Goal: Obtain resource: Download file/media

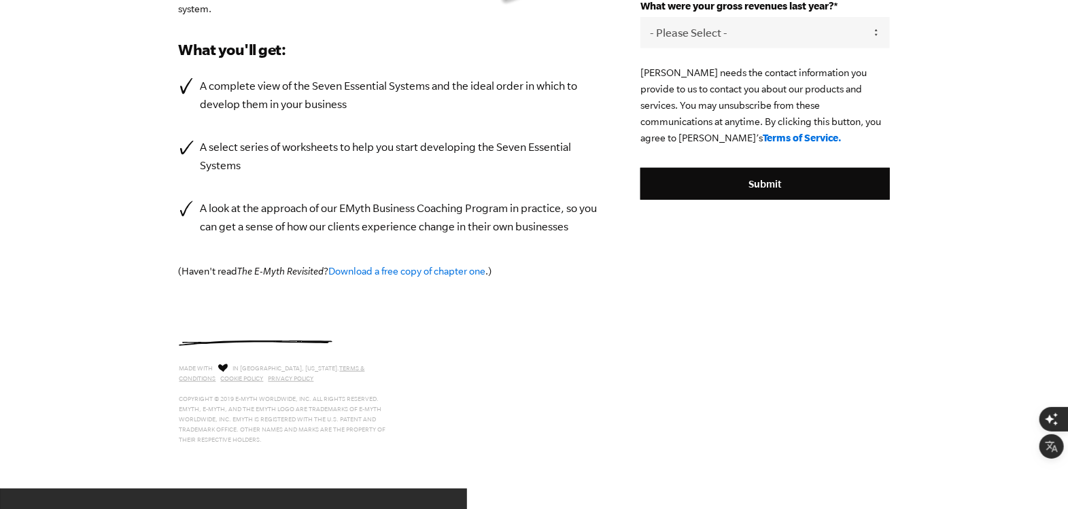
scroll to position [302, 0]
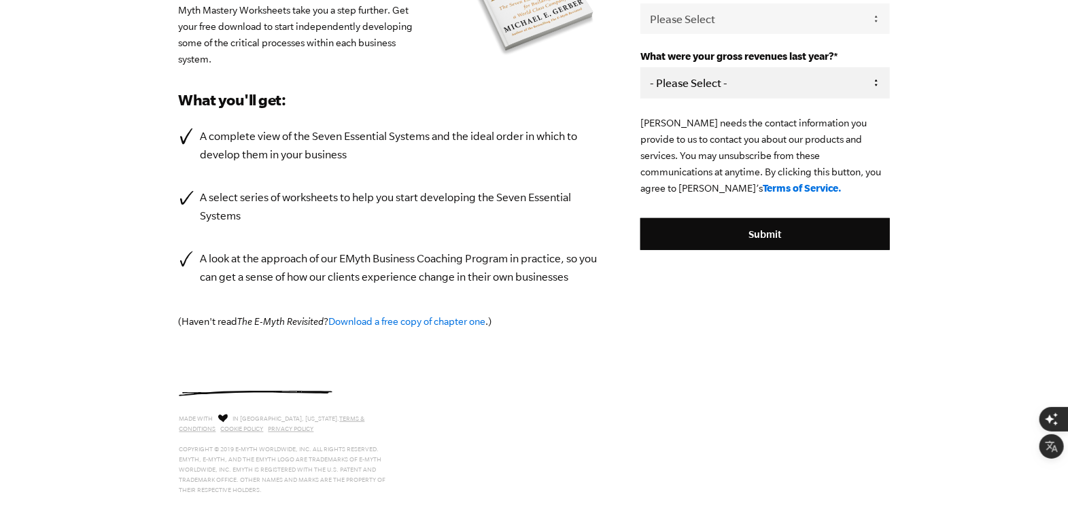
click at [759, 98] on select "- Please Select - 0-75K 76-150K 151-275K 276-500K 501-750K 751-1M 1-2.5M 2.5-5M…" at bounding box center [765, 82] width 249 height 31
select select "0-75K"
click at [689, 98] on select "- Please Select - 0-75K 76-150K 151-275K 276-500K 501-750K 751-1M 1-2.5M 2.5-5M…" at bounding box center [765, 82] width 249 height 31
click at [769, 34] on select "Please Select Owner Partner / Co-Owner Executive Employee / Other" at bounding box center [765, 18] width 249 height 31
select select "Owner"
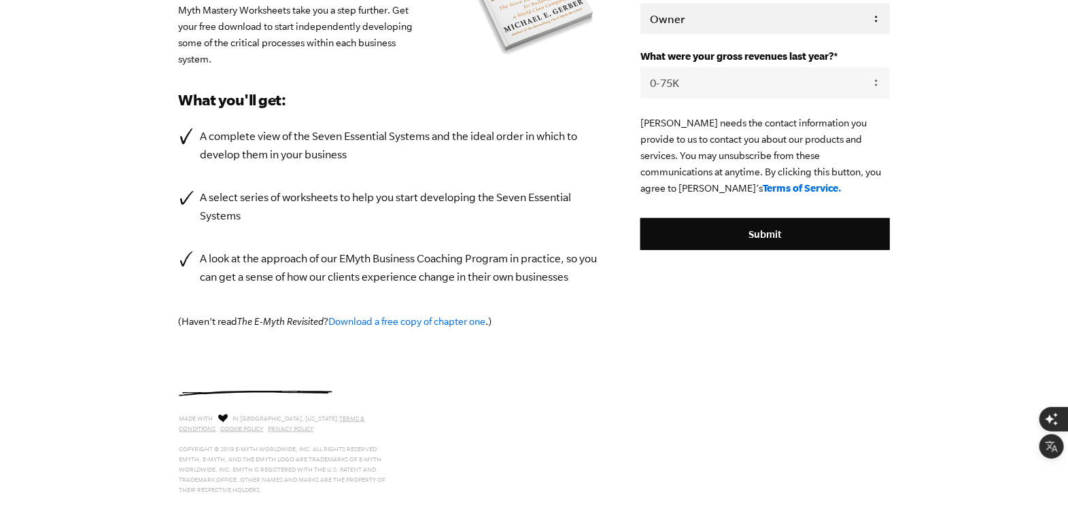
click at [689, 34] on select "Please Select Owner Partner / Co-Owner Executive Employee / Other" at bounding box center [765, 18] width 249 height 31
type input "davidrsilfa@gmail.com"
type input "David"
type input "Rodriguez"
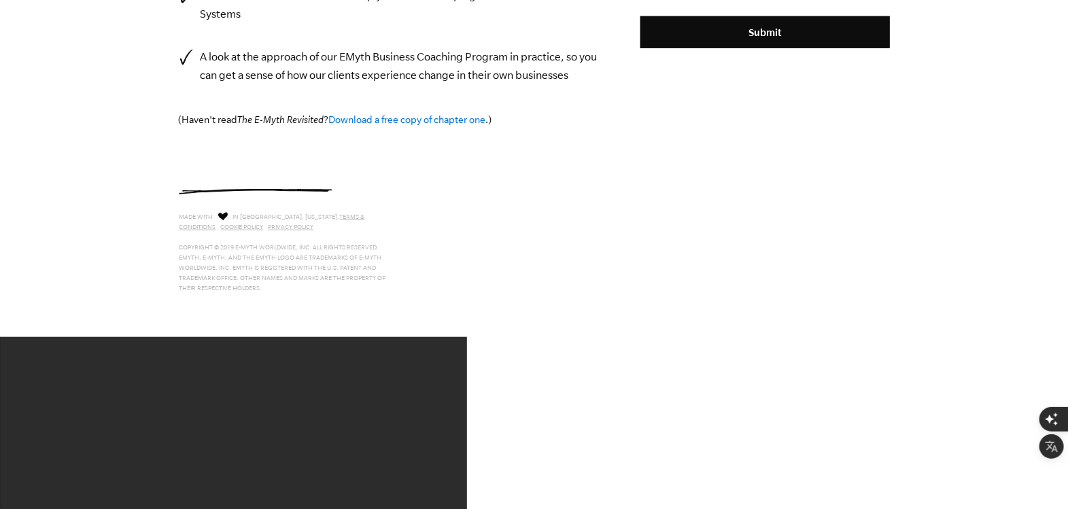
scroll to position [579, 0]
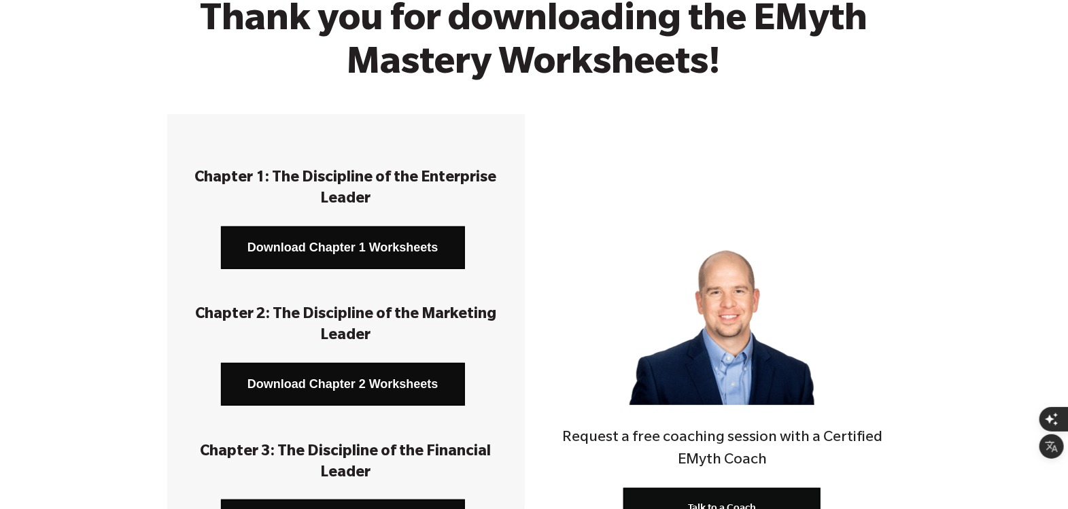
scroll to position [175, 0]
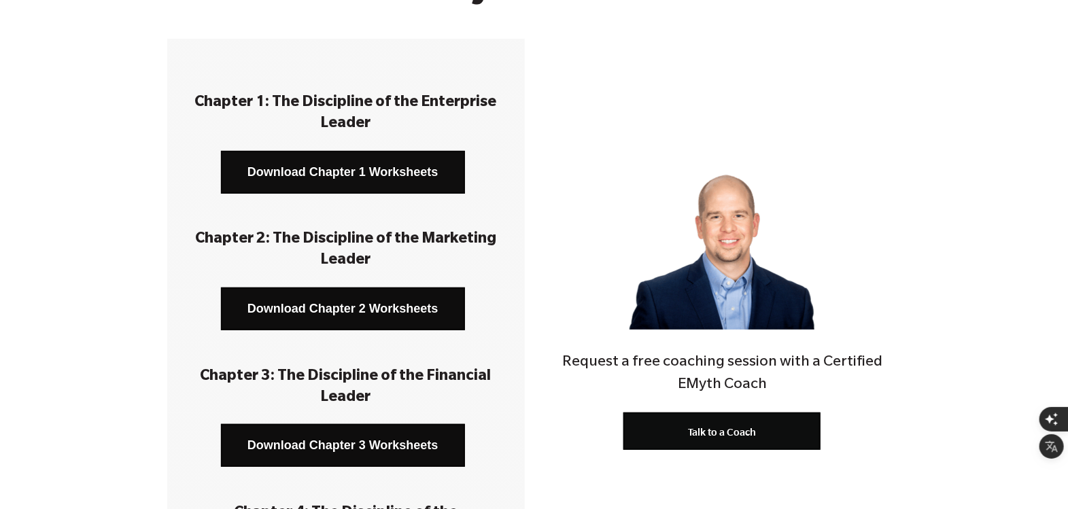
click at [392, 165] on link "Download Chapter 1 Worksheets" at bounding box center [343, 172] width 244 height 43
click at [361, 302] on link "Download Chapter 2 Worksheets" at bounding box center [343, 309] width 244 height 43
click at [337, 445] on link "Download Chapter 3 Worksheets" at bounding box center [343, 445] width 244 height 43
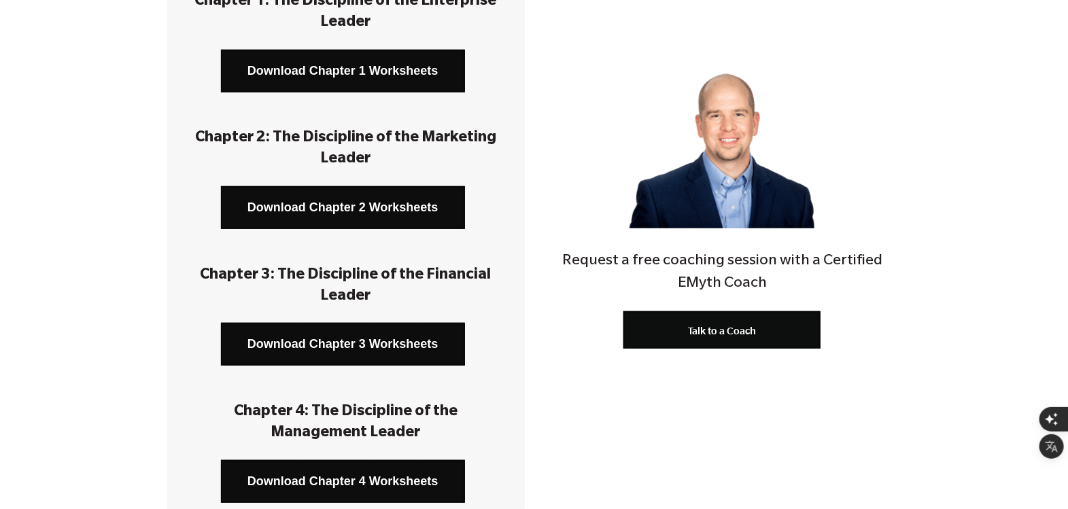
scroll to position [403, 0]
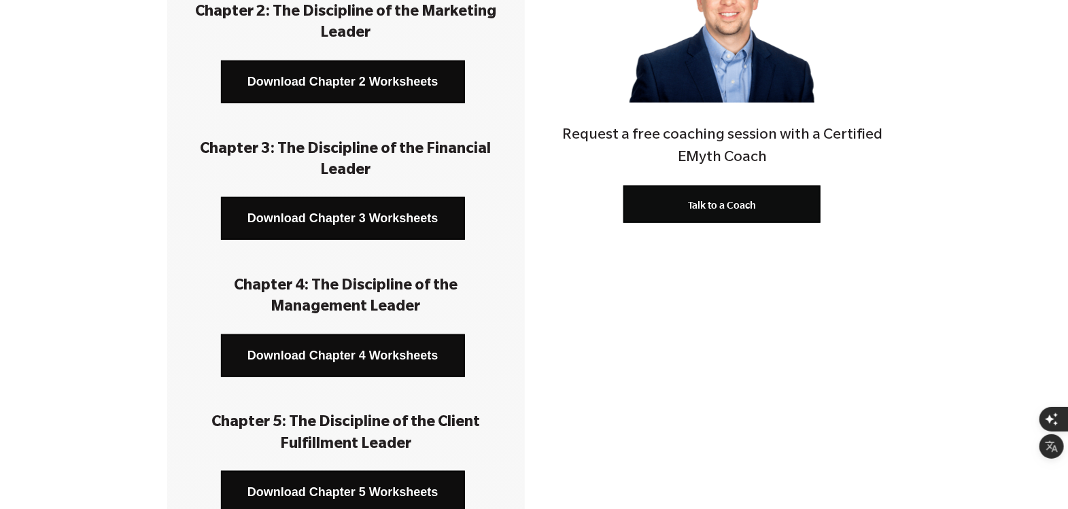
click at [360, 356] on link "Download Chapter 4 Worksheets" at bounding box center [343, 356] width 244 height 43
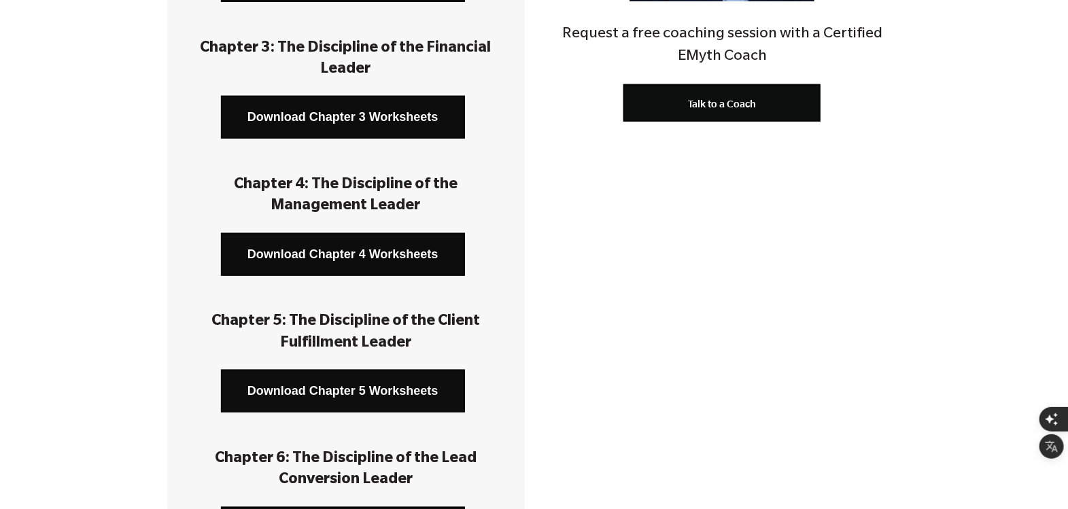
click at [351, 394] on link "Download Chapter 5 Worksheets" at bounding box center [343, 391] width 244 height 43
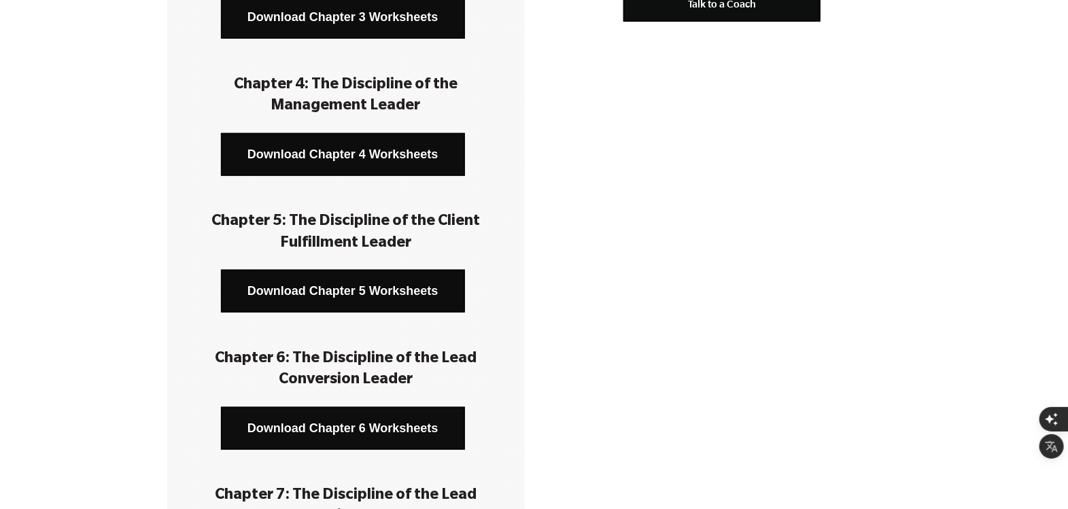
click at [350, 423] on link "Download Chapter 6 Worksheets" at bounding box center [343, 428] width 244 height 43
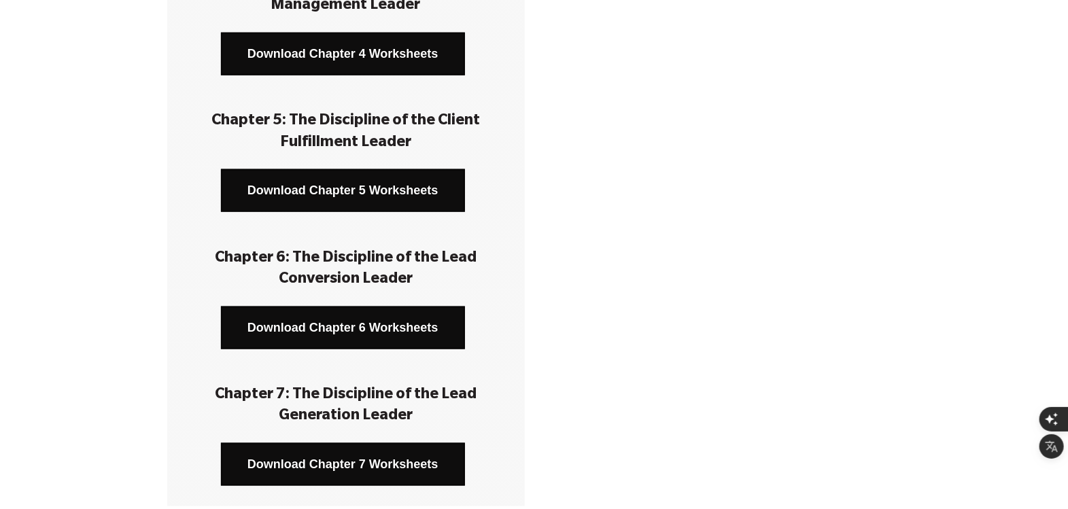
scroll to position [730, 0]
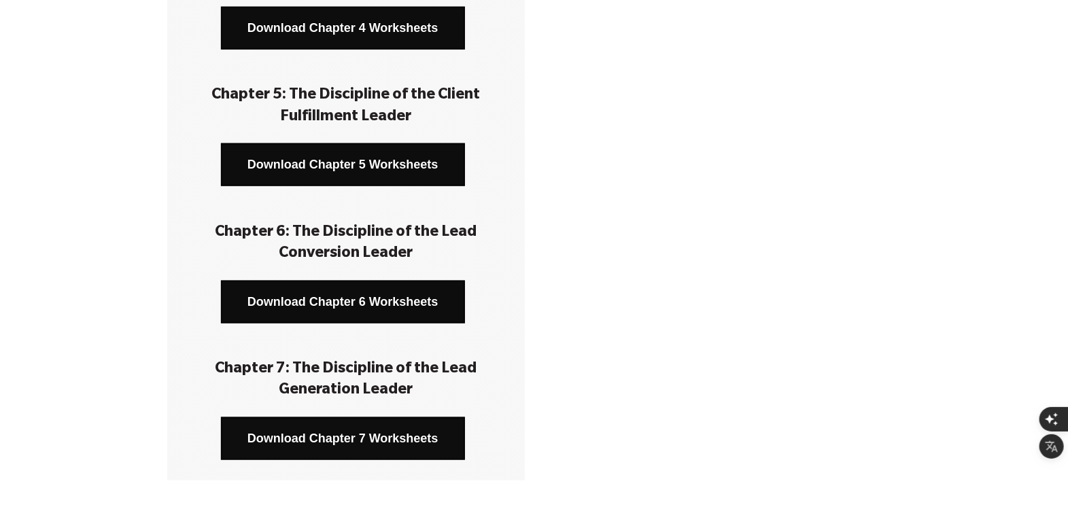
click at [352, 435] on link "Download Chapter 7 Worksheets" at bounding box center [343, 439] width 244 height 43
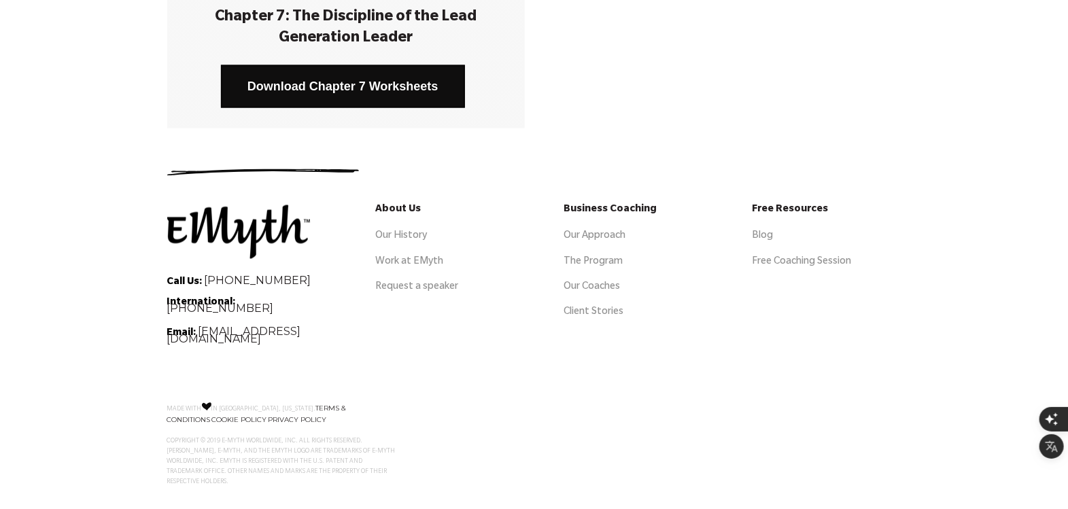
scroll to position [1088, 0]
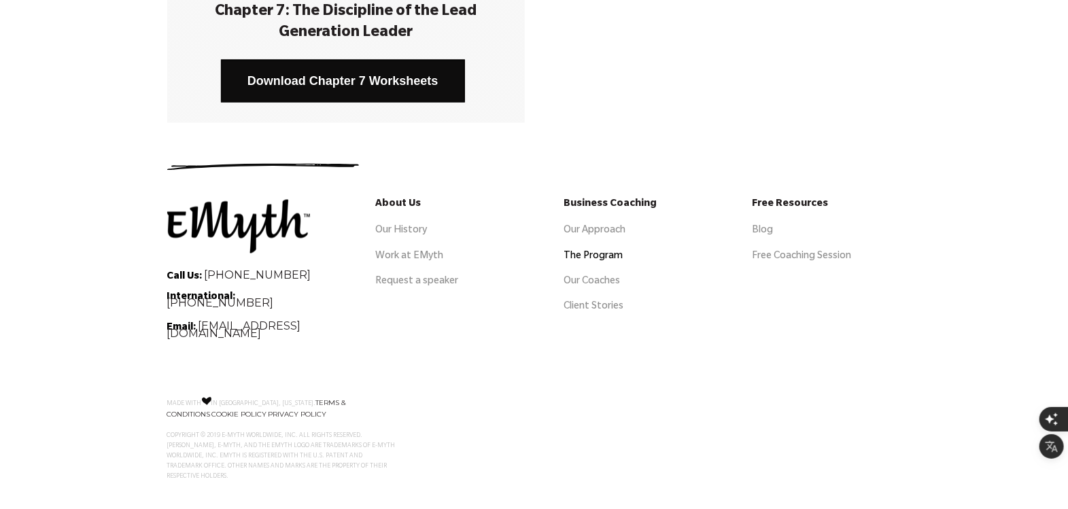
click at [606, 255] on link "The Program" at bounding box center [593, 257] width 59 height 11
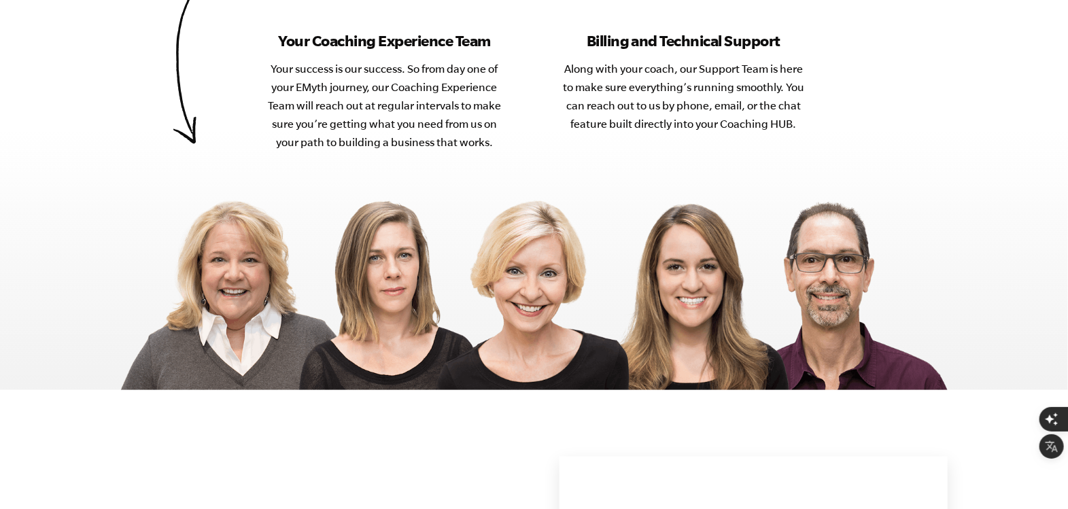
scroll to position [5723, 0]
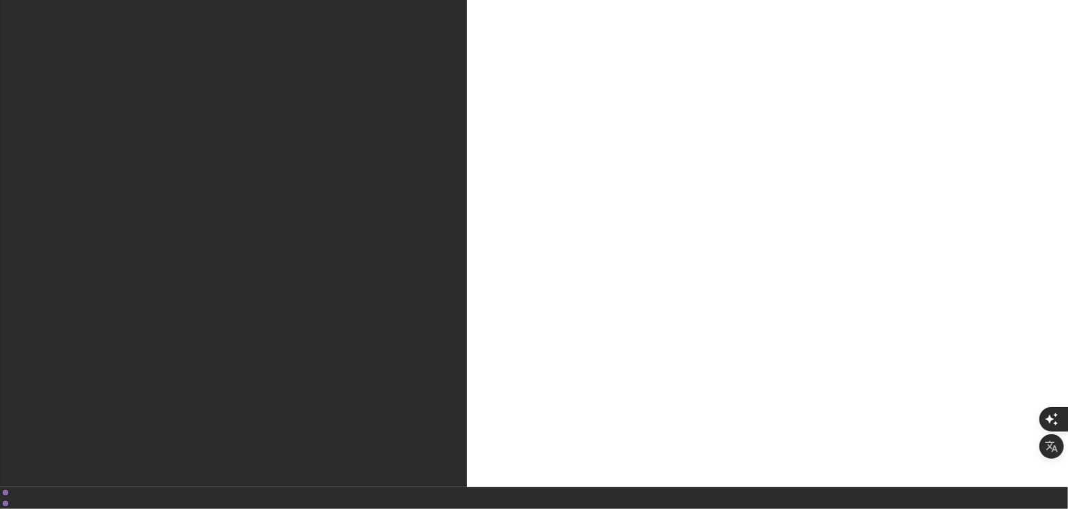
scroll to position [10711, 0]
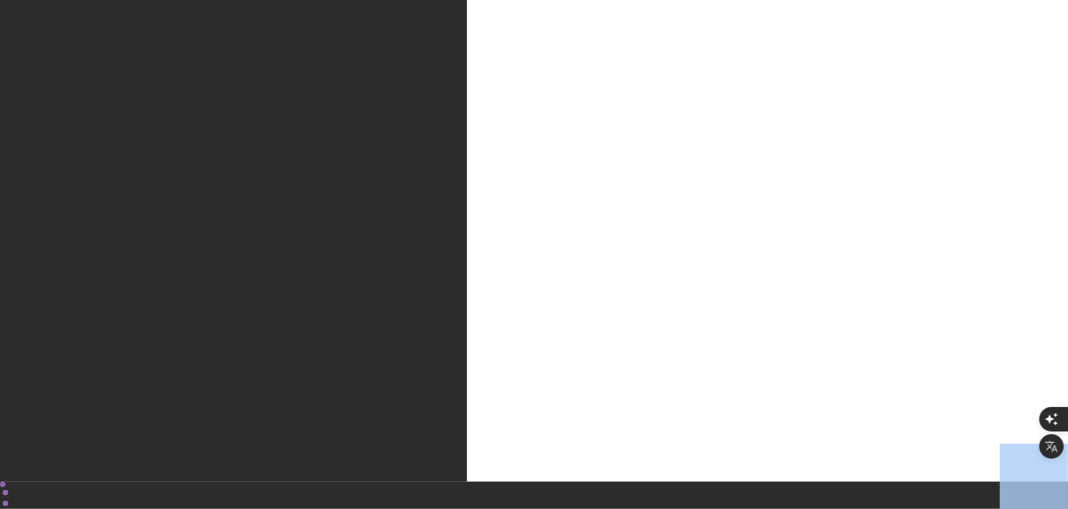
copy body "¿Por qué EMyth? Soluciones Cómo funciona Historias de clientes Sobre nosotros R…"
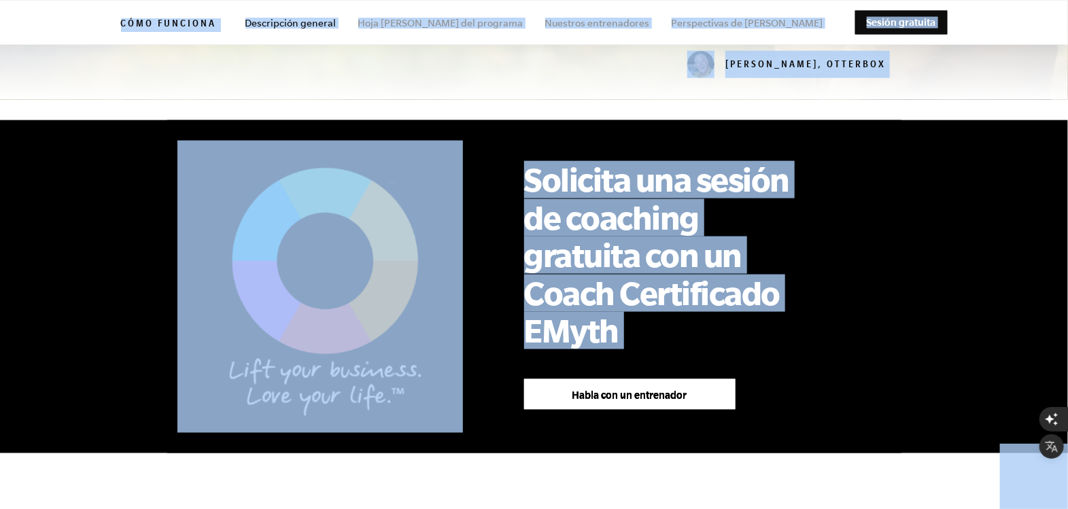
scroll to position [813, 0]
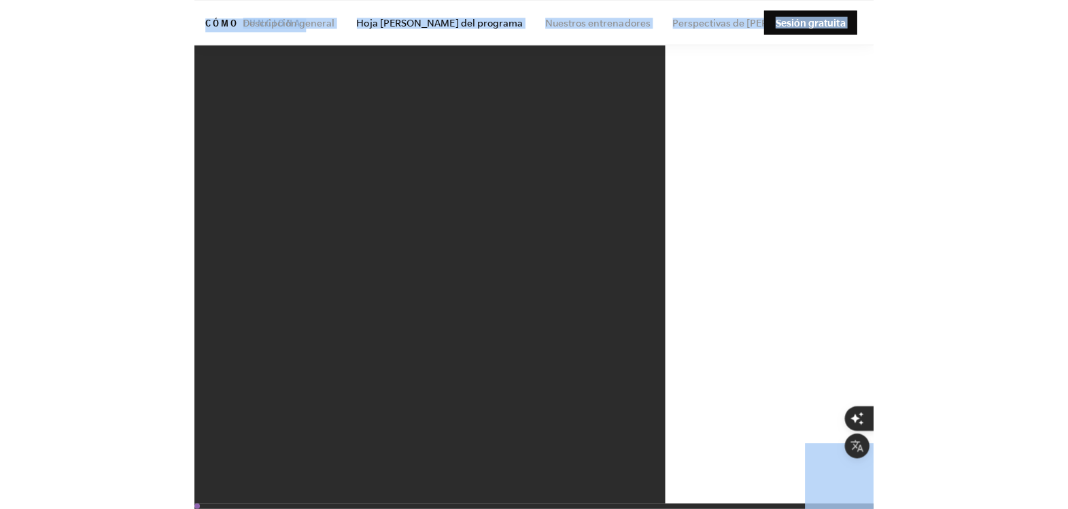
scroll to position [6153, 0]
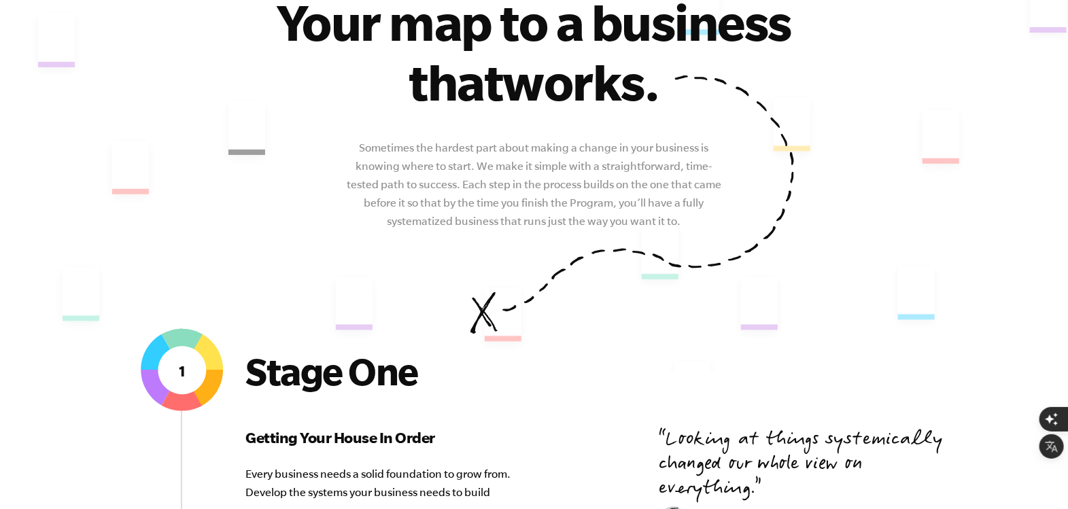
scroll to position [100, 0]
